Goal: Task Accomplishment & Management: Manage account settings

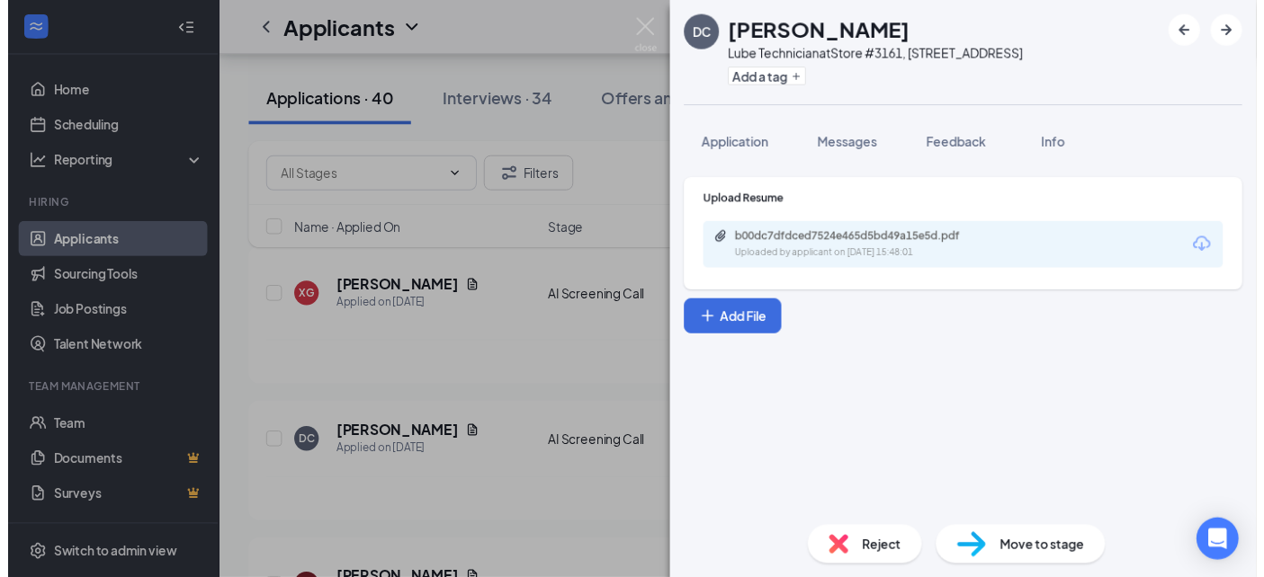
scroll to position [200, 0]
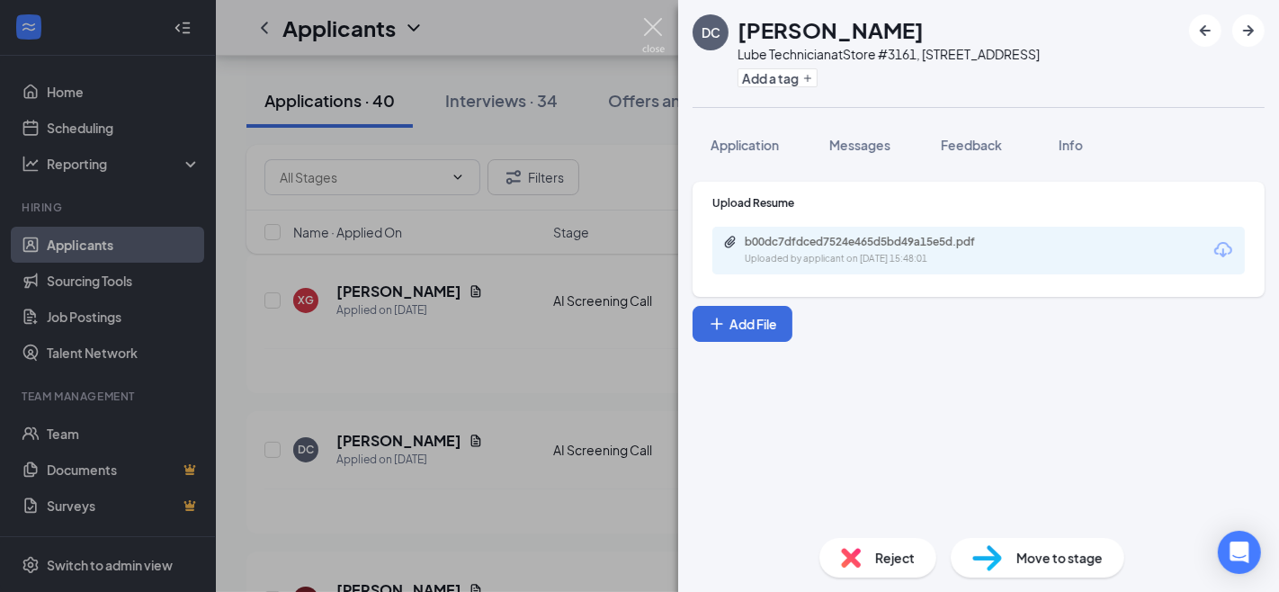
click at [652, 31] on img at bounding box center [653, 35] width 22 height 35
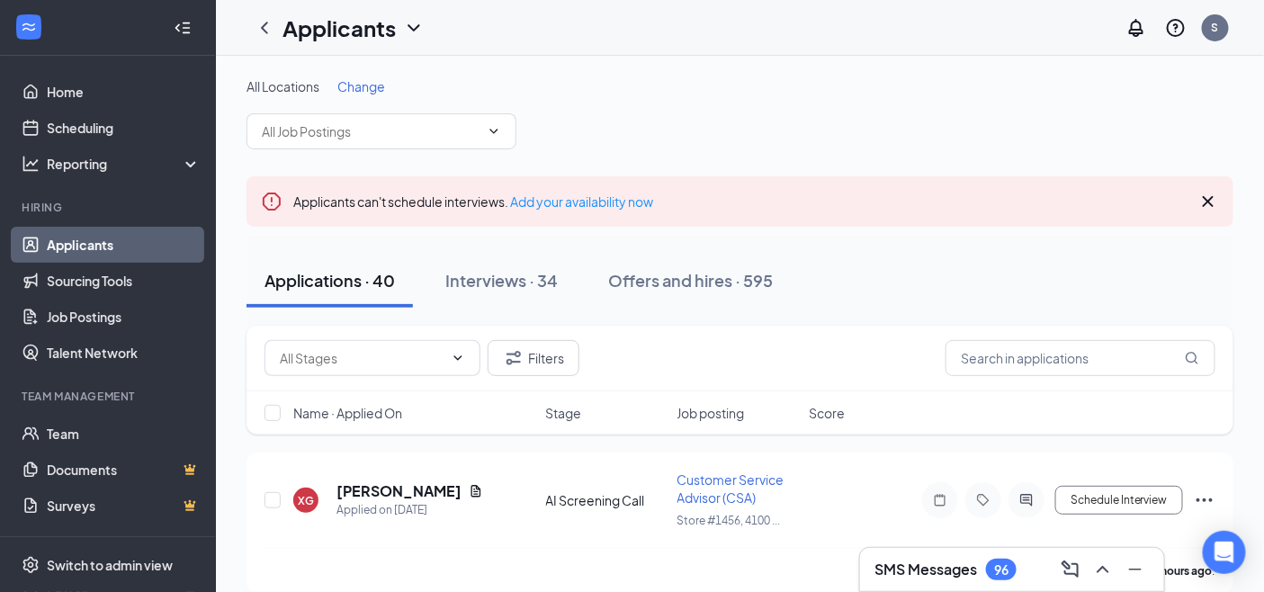
click at [59, 244] on link "Applicants" at bounding box center [124, 245] width 154 height 36
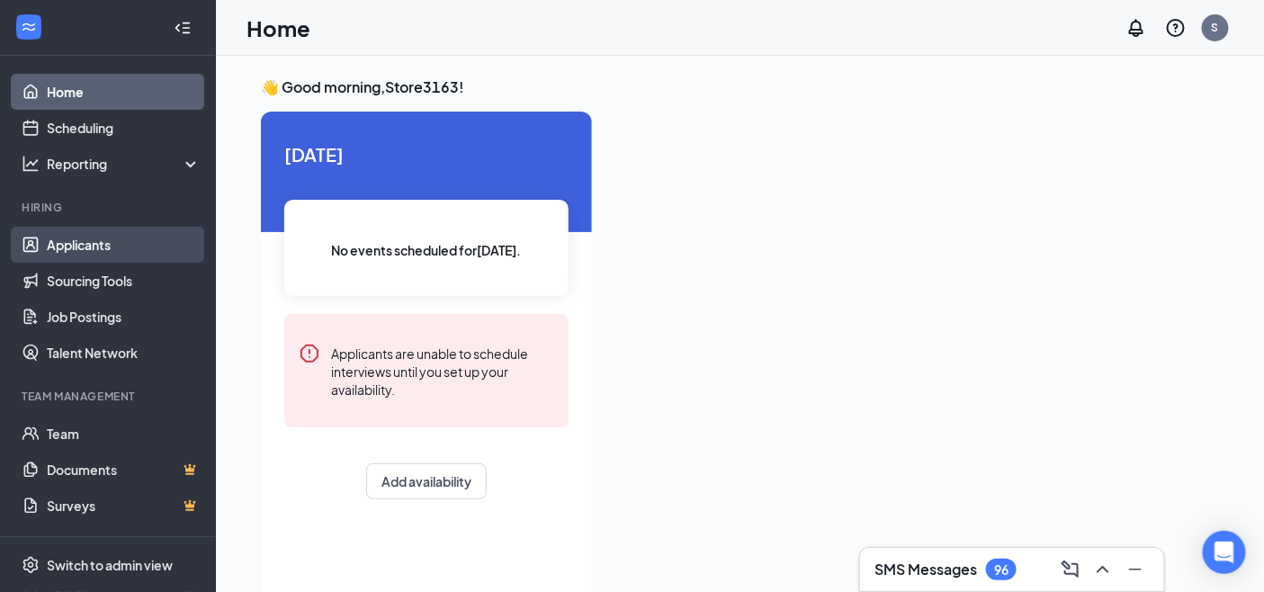
click at [96, 246] on link "Applicants" at bounding box center [124, 245] width 154 height 36
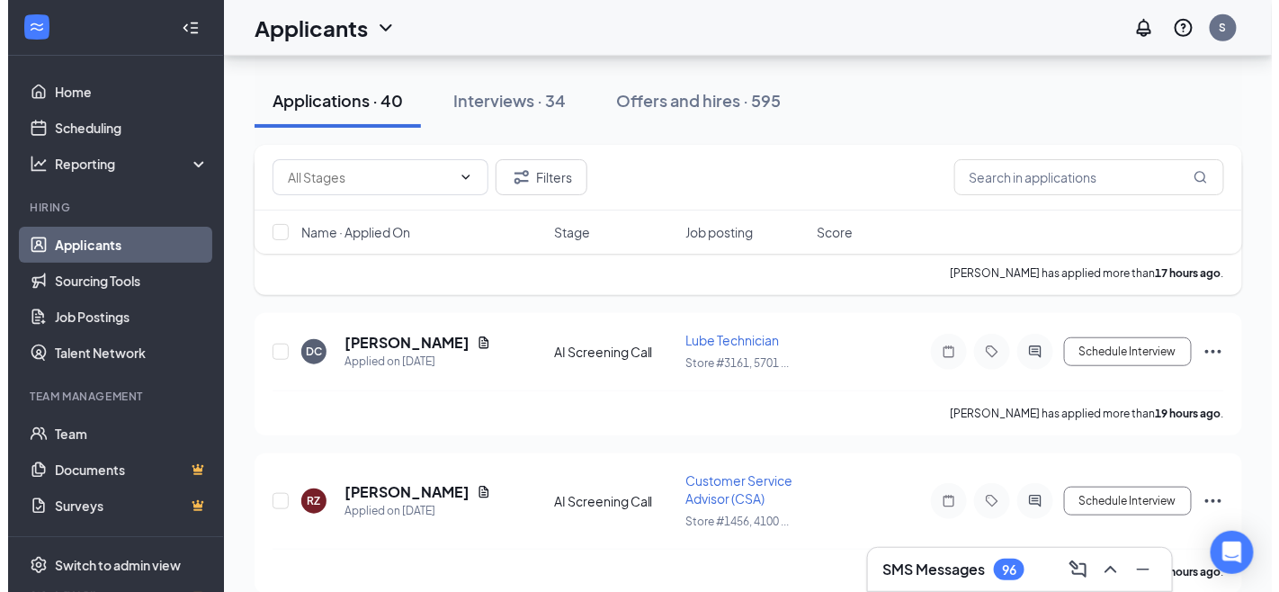
scroll to position [299, 0]
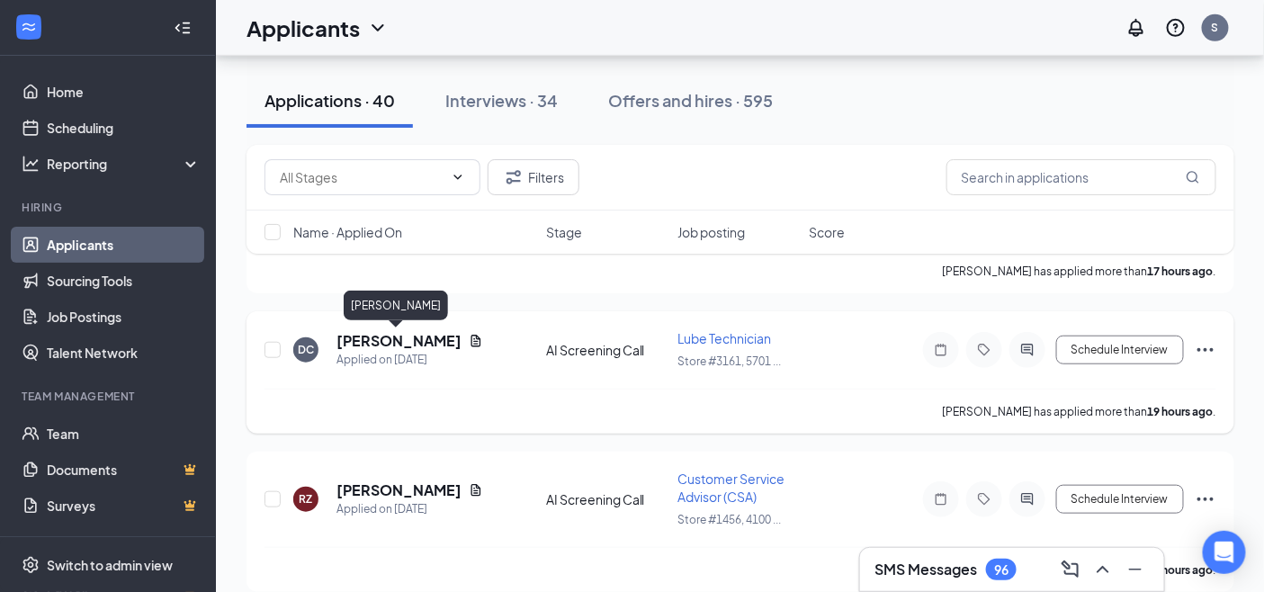
click at [416, 345] on h5 "[PERSON_NAME]" at bounding box center [398, 341] width 125 height 20
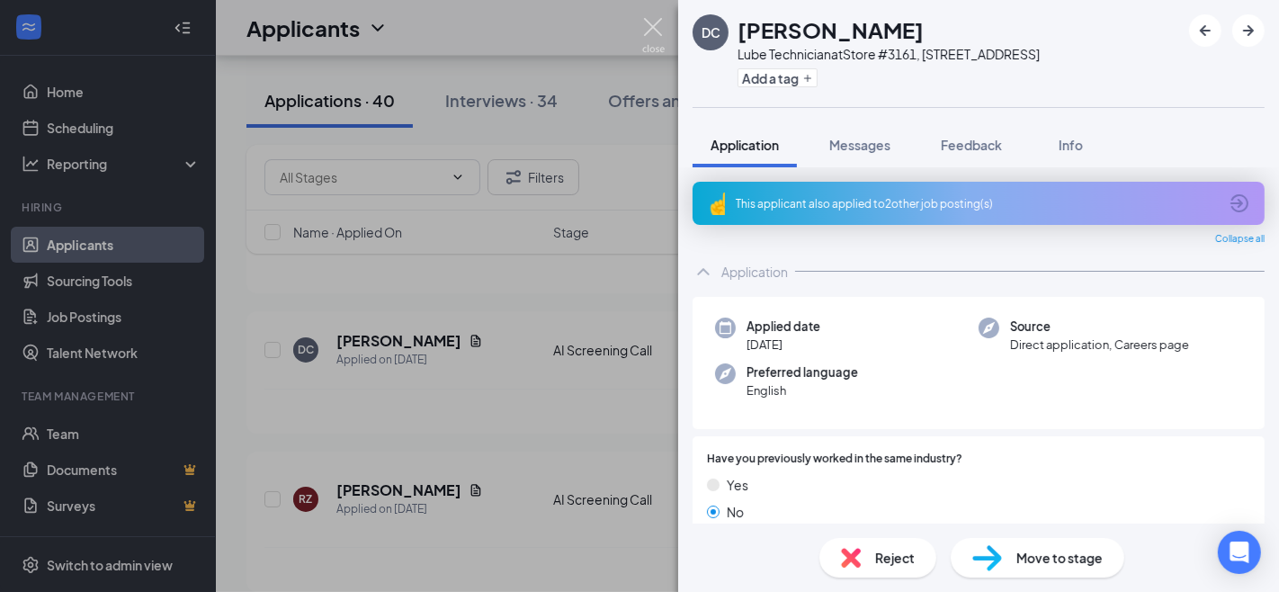
click at [649, 29] on img at bounding box center [653, 35] width 22 height 35
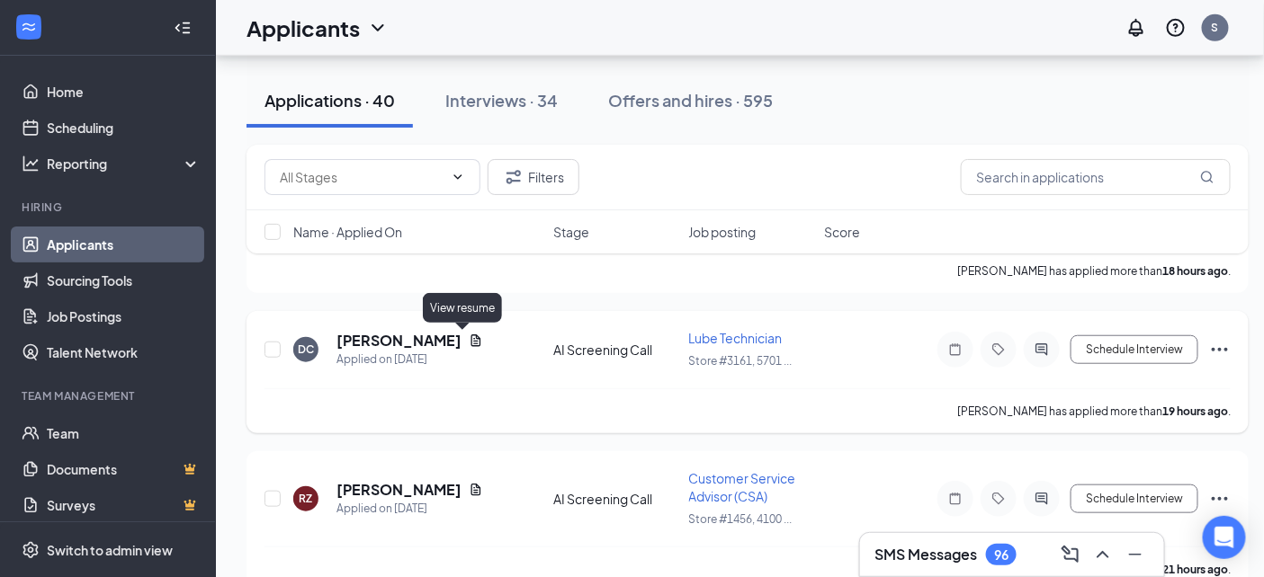
click at [469, 335] on icon "Document" at bounding box center [476, 341] width 14 height 14
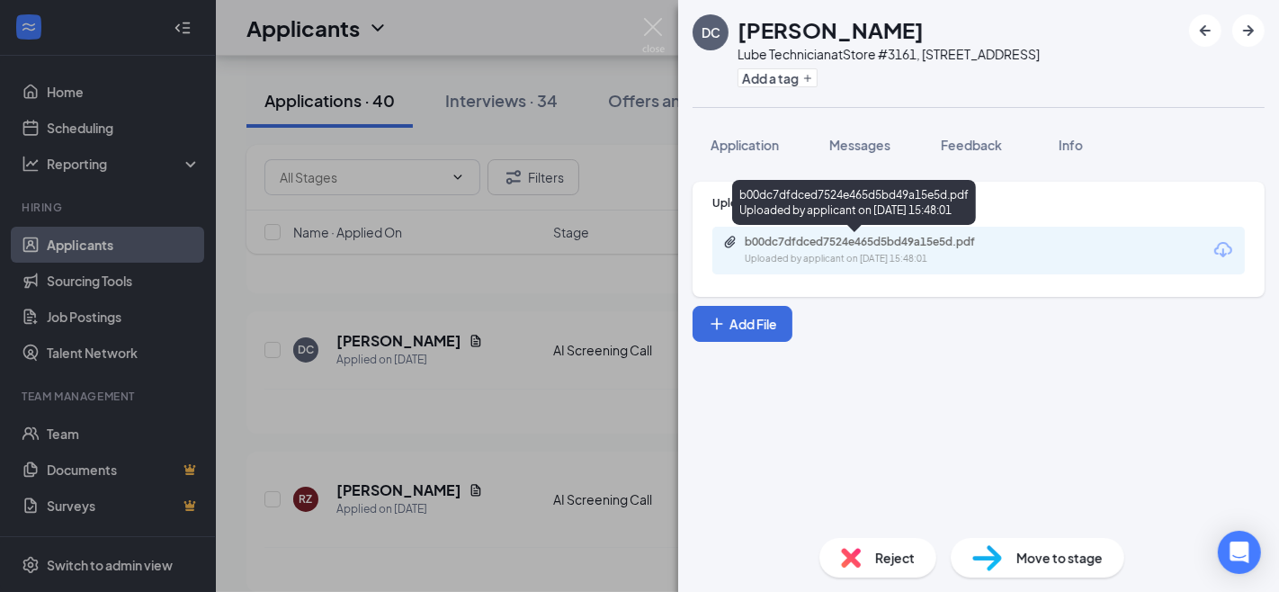
click at [845, 248] on div "b00dc7dfdced7524e465d5bd49a15e5d.pdf Uploaded by applicant on Sep 15, 2025 at 1…" at bounding box center [868, 250] width 291 height 31
